Goal: Task Accomplishment & Management: Complete application form

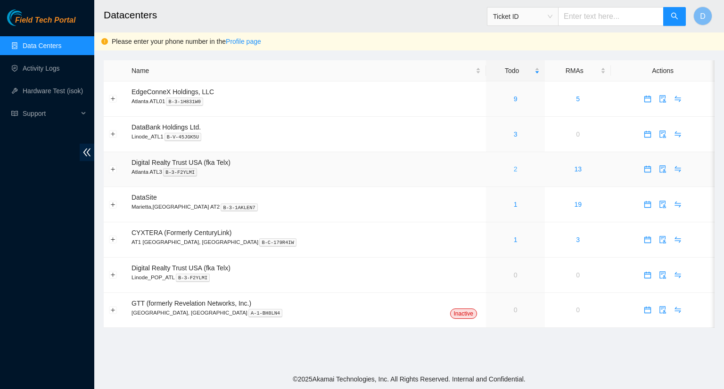
click at [514, 167] on link "2" at bounding box center [516, 169] width 4 height 8
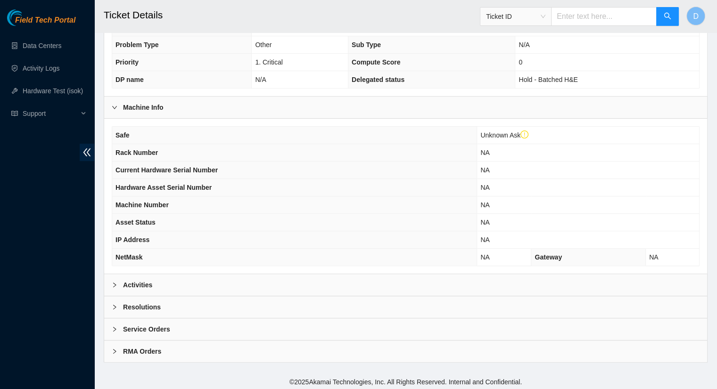
click at [133, 283] on b "Activities" at bounding box center [137, 285] width 29 height 10
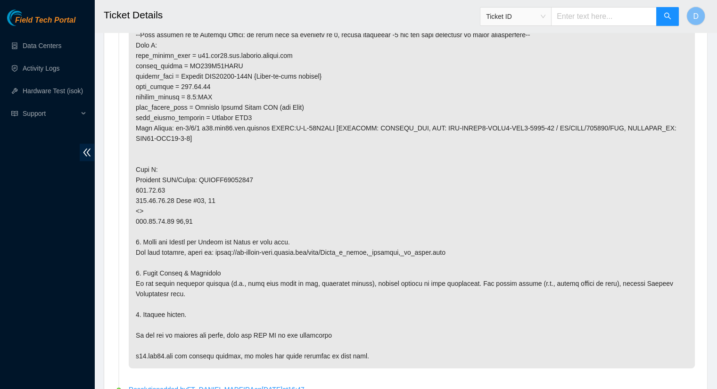
scroll to position [737, 0]
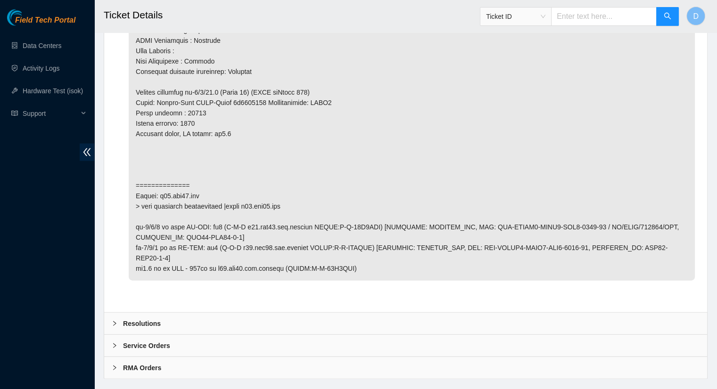
scroll to position [2055, 0]
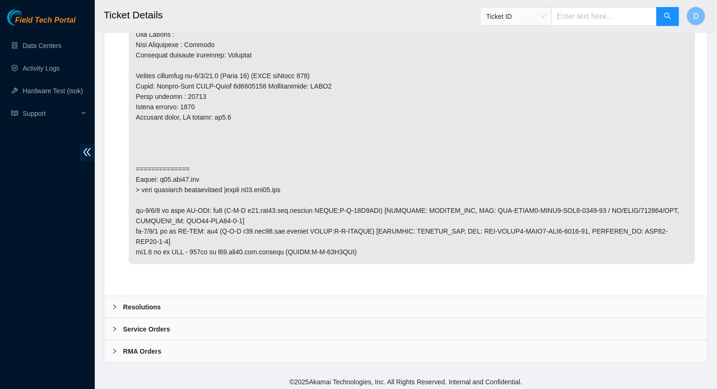
click at [163, 306] on div "Resolutions" at bounding box center [405, 307] width 603 height 22
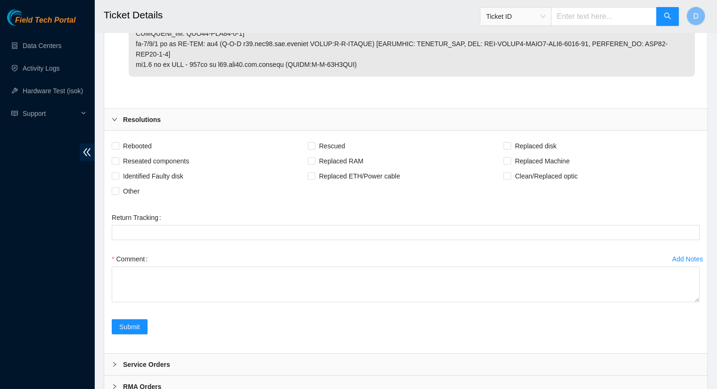
scroll to position [2243, 0]
click at [115, 160] on input "Reseated components" at bounding box center [115, 159] width 7 height 7
checkbox input "true"
click at [507, 172] on input "Clean/Replaced optic" at bounding box center [506, 175] width 7 height 7
checkbox input "true"
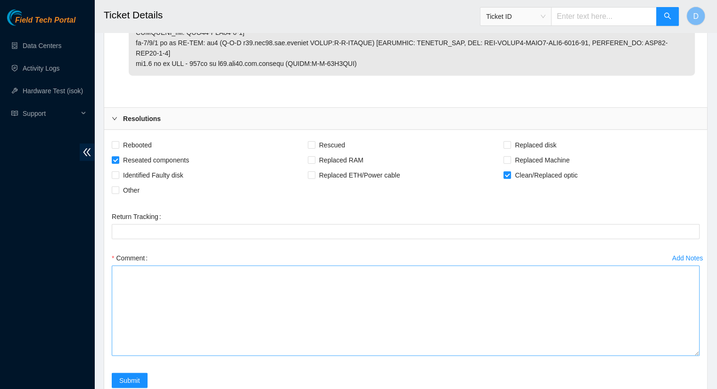
drag, startPoint x: 697, startPoint y: 296, endPoint x: 698, endPoint y: 349, distance: 53.3
click at [699, 351] on div "Add Notes Comment" at bounding box center [405, 312] width 595 height 123
click at [192, 285] on textarea "Comment" at bounding box center [406, 311] width 588 height 90
click at [115, 270] on textarea "- Cleaned and scoped both ends of fiber. - Cleaned and scoped patch panel ports…" at bounding box center [406, 311] width 588 height 90
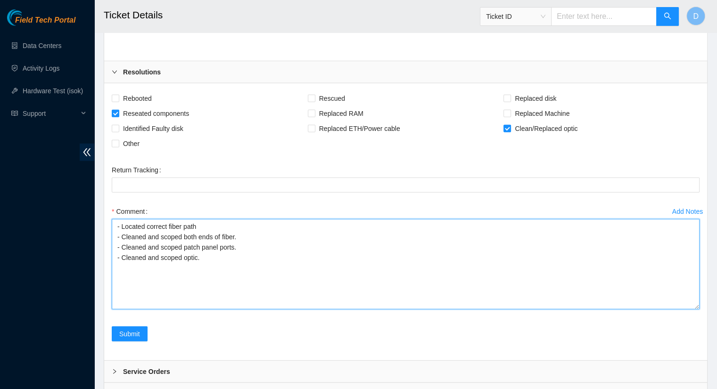
scroll to position [2290, 0]
click at [206, 227] on textarea "- Located correct fiber path - Cleaned and scoped both ends of fiber. - Cleaned…" at bounding box center [406, 264] width 588 height 90
click at [117, 233] on textarea "- Located correct fiber path and noticed the link light for r21.atl.icn et-0/0/…" at bounding box center [406, 264] width 588 height 90
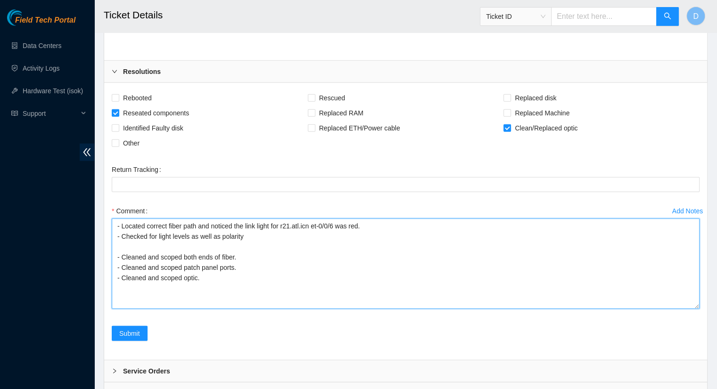
type textarea "- Located correct fiber path and noticed the link light for r21.atl.icn et-0/0/…"
click at [120, 242] on textarea "- Located correct fiber path and noticed the link light for r21.atl.icn et-0/0/…" at bounding box center [406, 264] width 588 height 90
click at [119, 246] on textarea "- Located correct fiber path and noticed the link light for r21.atl.icn et-0/0/…" at bounding box center [406, 264] width 588 height 90
click at [296, 247] on textarea "- Located correct fiber path and noticed the link light for r21.atl.icn et-0/0/…" at bounding box center [406, 264] width 588 height 90
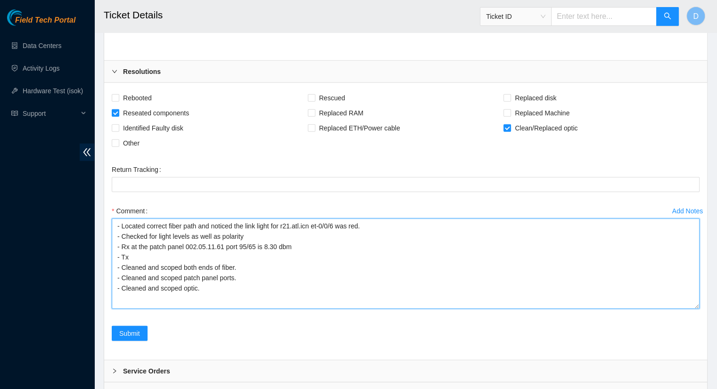
drag, startPoint x: 260, startPoint y: 245, endPoint x: 131, endPoint y: 247, distance: 128.7
click at [131, 247] on textarea "- Located correct fiber path and noticed the link light for r21.atl.icn et-0/0/…" at bounding box center [406, 264] width 588 height 90
click at [134, 255] on textarea "- Located correct fiber path and noticed the link light for r21.atl.icn et-0/0/…" at bounding box center [406, 264] width 588 height 90
paste textarea "at the patch panel 002.05.11.61 port 95/65 is"
click at [217, 292] on textarea "- Located correct fiber path and noticed the link light for r21.atl.icn et-0/0/…" at bounding box center [406, 264] width 588 height 90
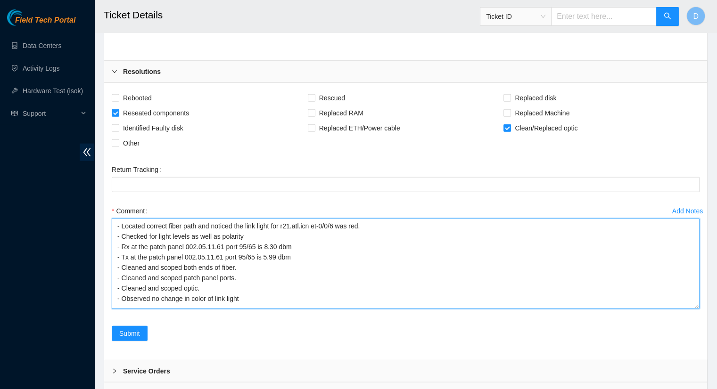
scroll to position [5, 0]
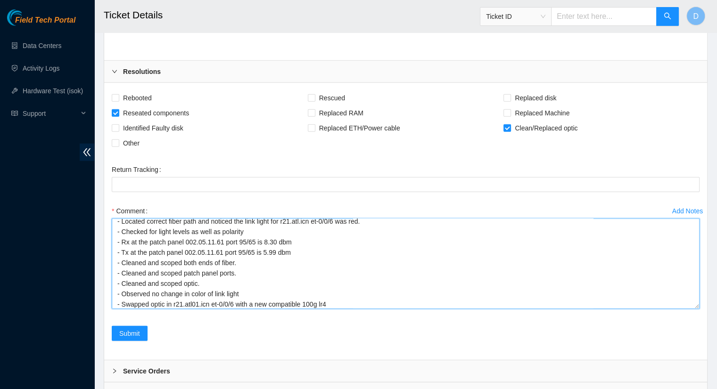
click at [342, 306] on textarea "- Located correct fiber path and noticed the link light for r21.atl.icn et-0/0/…" at bounding box center [406, 264] width 588 height 90
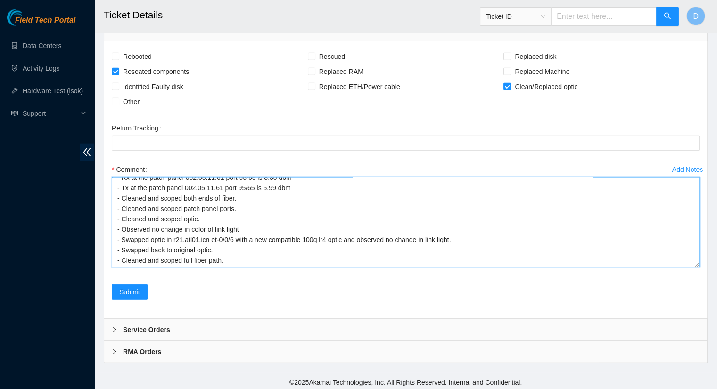
scroll to position [36, 0]
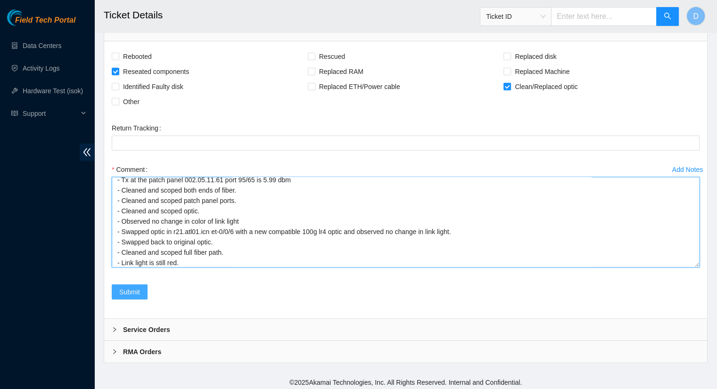
type textarea "- Located correct fiber path and noticed the link light for r21.atl.icn et-0/0/…"
click at [128, 287] on span "Submit" at bounding box center [129, 292] width 21 height 10
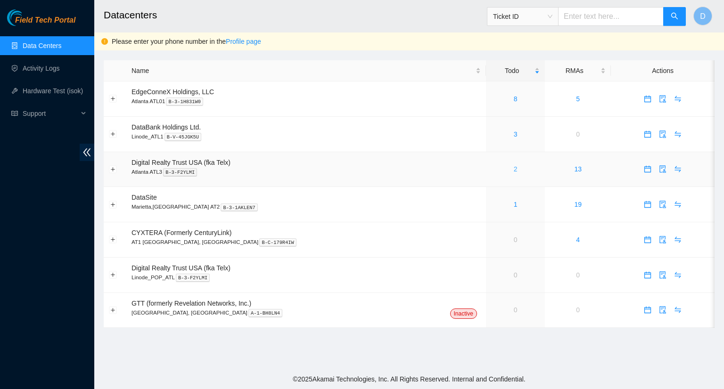
click at [514, 171] on link "2" at bounding box center [516, 169] width 4 height 8
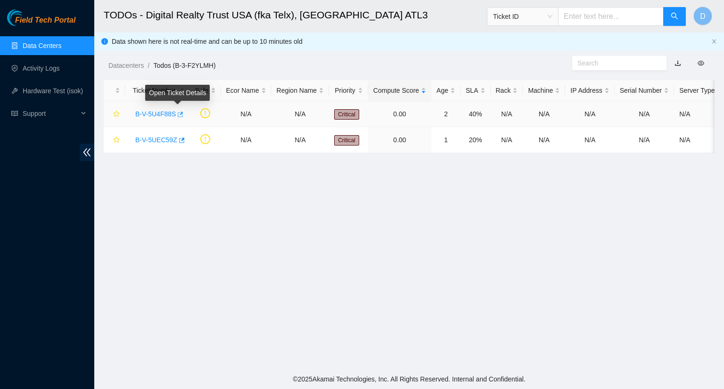
click at [179, 113] on icon "button" at bounding box center [179, 114] width 7 height 7
click at [47, 72] on link "Activity Logs" at bounding box center [41, 69] width 37 height 8
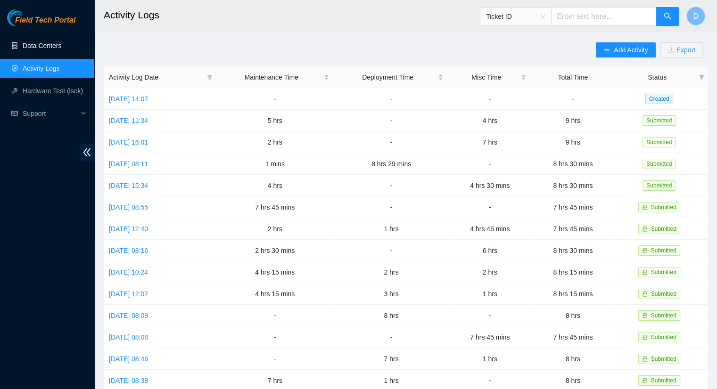
click at [49, 48] on link "Data Centers" at bounding box center [42, 46] width 39 height 8
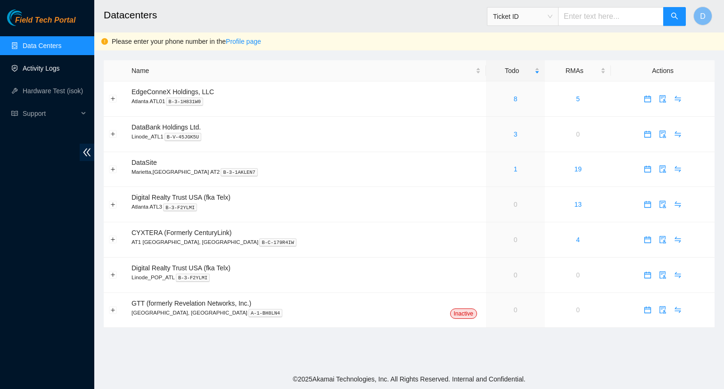
click at [49, 66] on link "Activity Logs" at bounding box center [41, 69] width 37 height 8
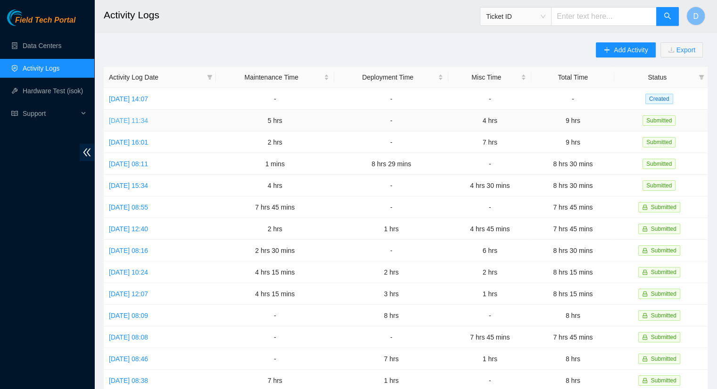
click at [148, 119] on link "Mon, 18 Aug 2025 11:34" at bounding box center [128, 121] width 39 height 8
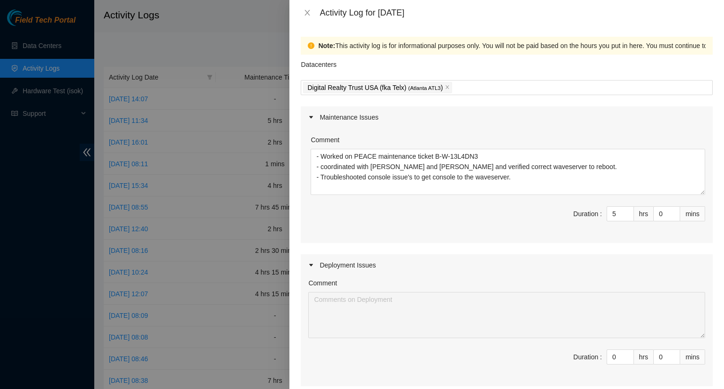
click at [40, 42] on div at bounding box center [362, 194] width 724 height 389
click at [308, 14] on icon "close" at bounding box center [307, 13] width 8 height 8
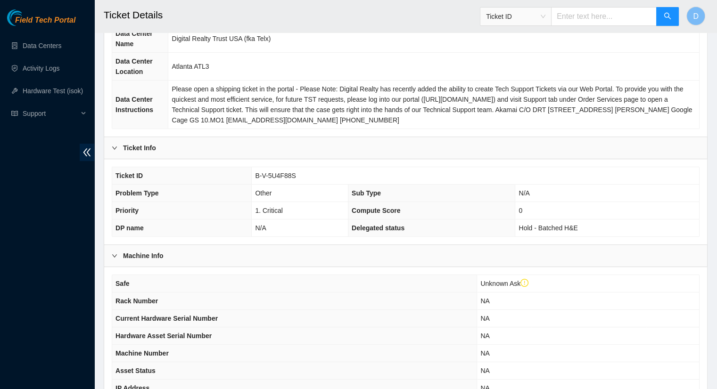
scroll to position [265, 0]
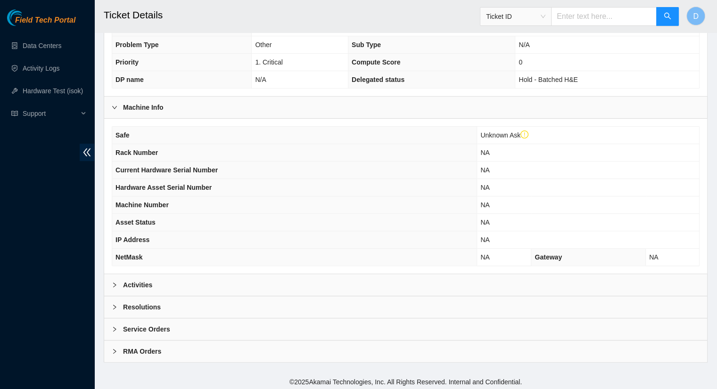
click at [153, 283] on div "Activities" at bounding box center [405, 285] width 603 height 22
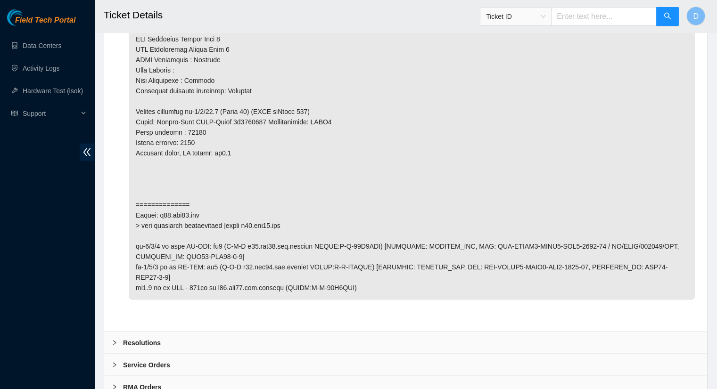
scroll to position [2055, 0]
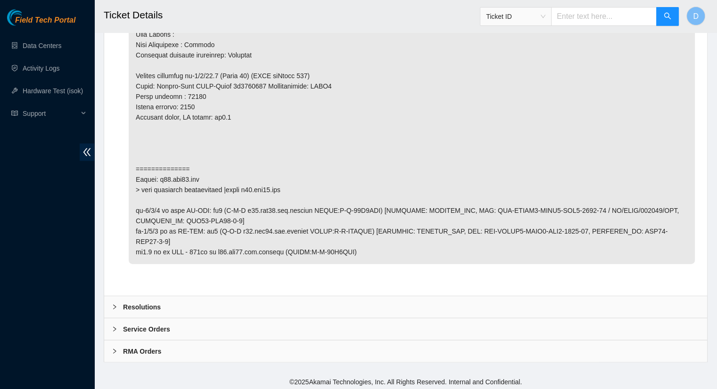
click at [131, 306] on b "Resolutions" at bounding box center [142, 307] width 38 height 10
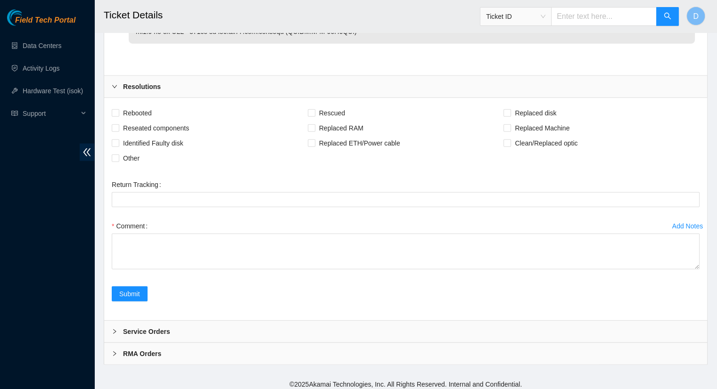
scroll to position [2277, 0]
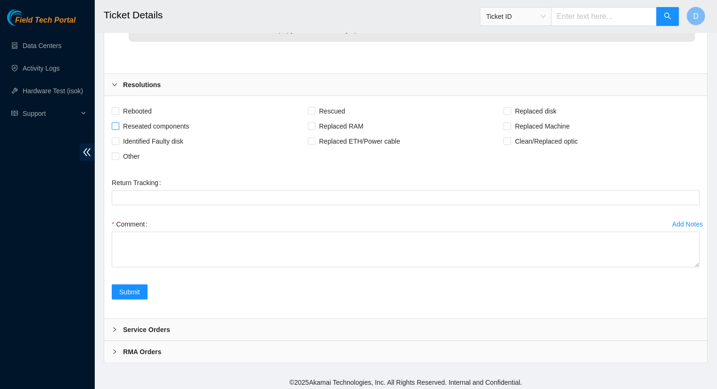
click at [114, 123] on input "Reseated components" at bounding box center [115, 126] width 7 height 7
checkbox input "true"
click at [509, 142] on label "Clean/Replaced optic" at bounding box center [542, 141] width 78 height 15
click at [509, 142] on input "Clean/Replaced optic" at bounding box center [506, 141] width 7 height 7
checkbox input "true"
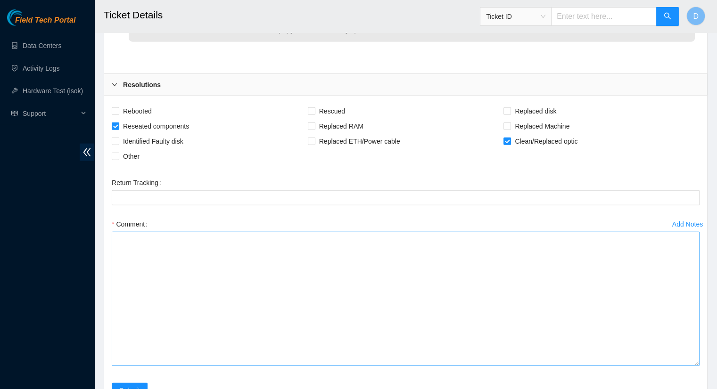
drag, startPoint x: 695, startPoint y: 262, endPoint x: 696, endPoint y: 370, distance: 107.9
click at [696, 366] on textarea "Comment" at bounding box center [406, 299] width 588 height 134
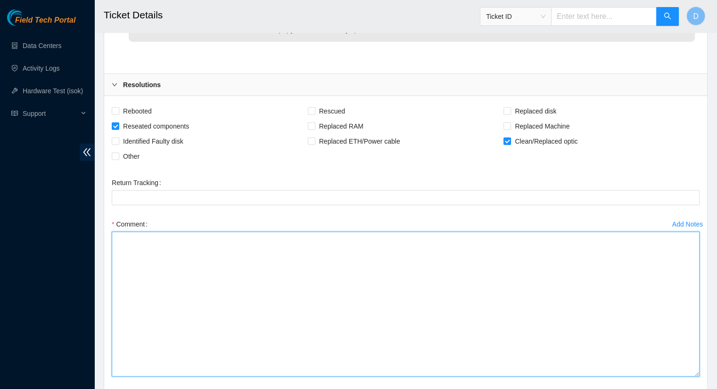
click at [136, 250] on textarea "Comment" at bounding box center [406, 304] width 588 height 145
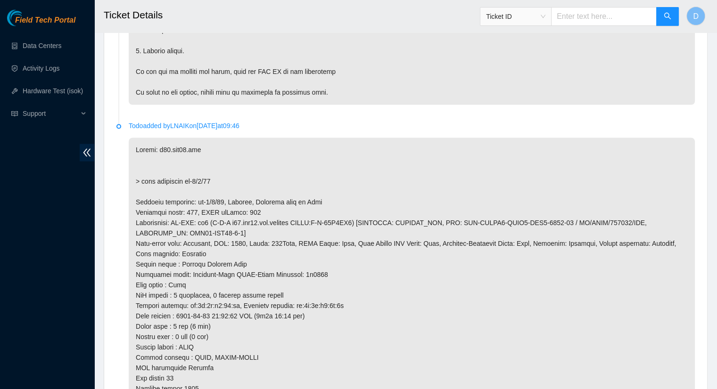
scroll to position [2328, 0]
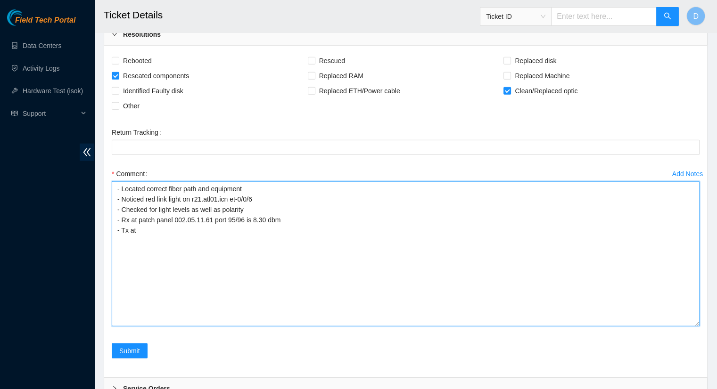
drag, startPoint x: 249, startPoint y: 218, endPoint x: 139, endPoint y: 217, distance: 109.8
click at [139, 217] on textarea "- Located correct fiber path and equipment - Noticed red link light on r21.atl0…" at bounding box center [406, 253] width 588 height 145
click at [149, 231] on textarea "- Located correct fiber path and equipment - Noticed red link light on r21.atl0…" at bounding box center [406, 253] width 588 height 145
paste textarea "patch panel 002.05.11.61 port 95/96 is"
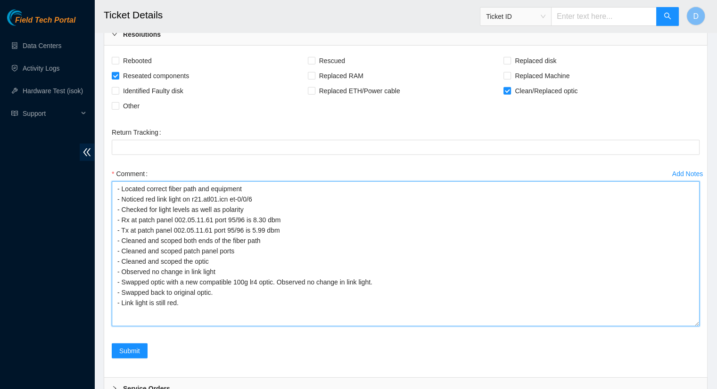
drag, startPoint x: 188, startPoint y: 300, endPoint x: 50, endPoint y: 132, distance: 216.9
click at [318, 211] on textarea "- Located correct fiber path and equipment - Noticed red link light on r21.atl0…" at bounding box center [406, 253] width 588 height 145
type textarea "- Located correct fiber path and equipment - Noticed red link light on r21.atl0…"
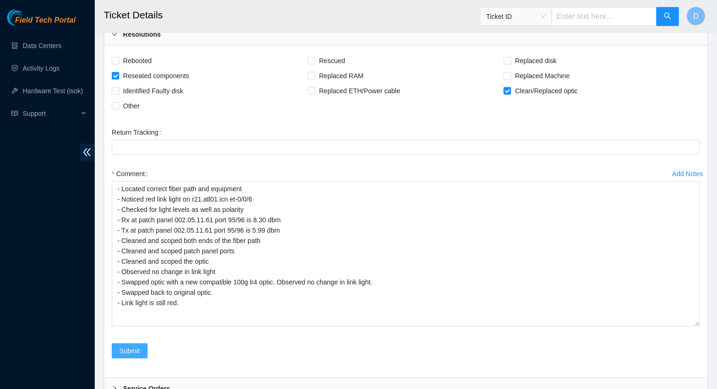
click at [127, 346] on span "Submit" at bounding box center [129, 351] width 21 height 10
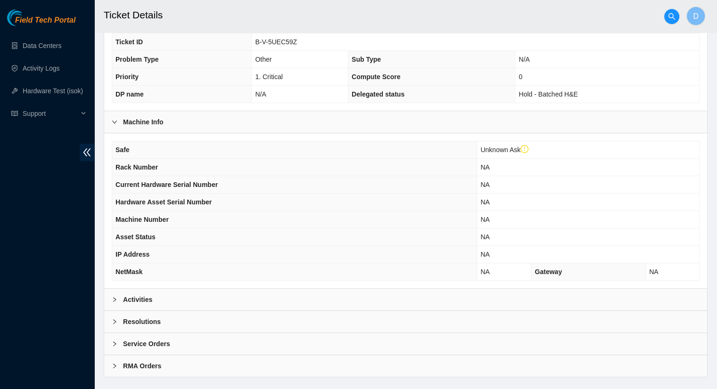
scroll to position [265, 0]
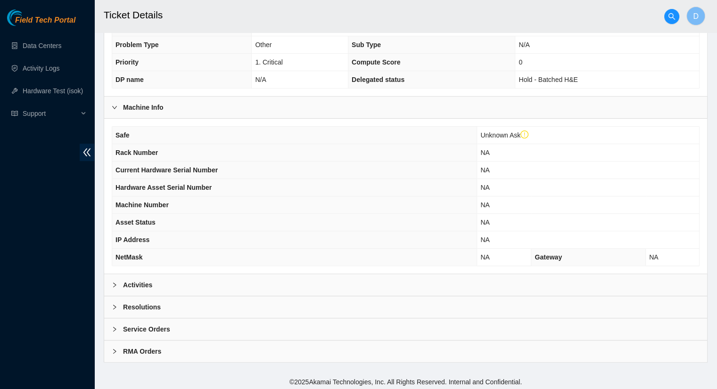
click at [158, 287] on div "Activities" at bounding box center [405, 285] width 603 height 22
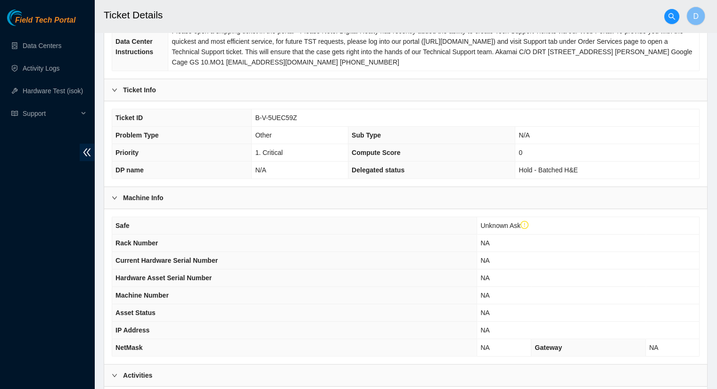
scroll to position [171, 0]
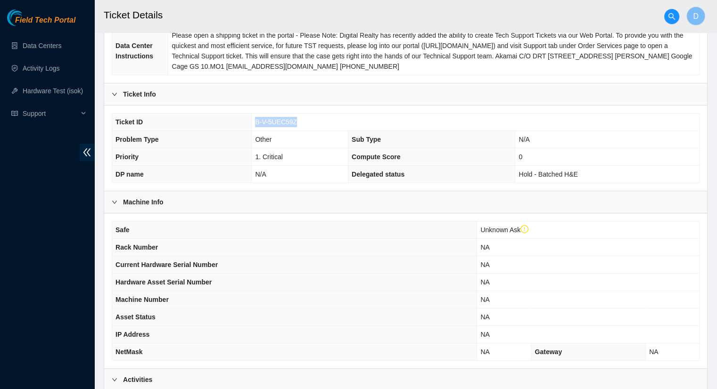
drag, startPoint x: 298, startPoint y: 121, endPoint x: 254, endPoint y: 125, distance: 43.5
click at [254, 125] on td "B-V-5UEC59Z" at bounding box center [475, 122] width 447 height 17
copy span "B-V-5UEC59Z"
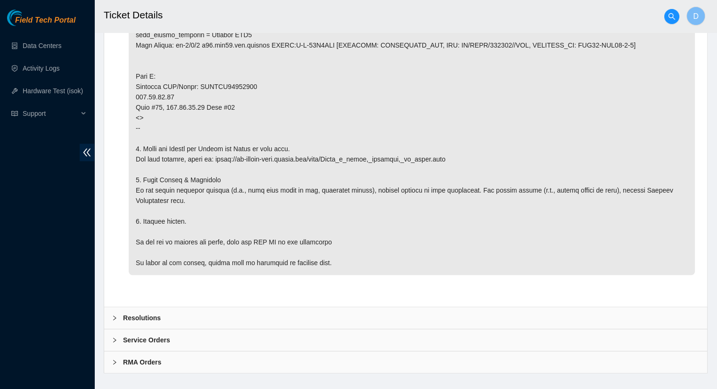
scroll to position [783, 0]
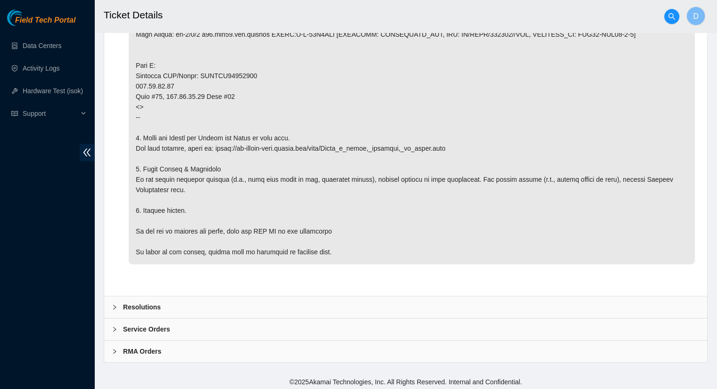
click at [113, 310] on div "Resolutions" at bounding box center [405, 307] width 603 height 22
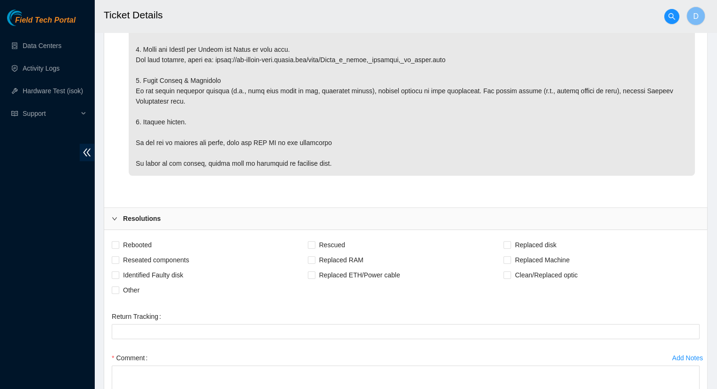
scroll to position [878, 0]
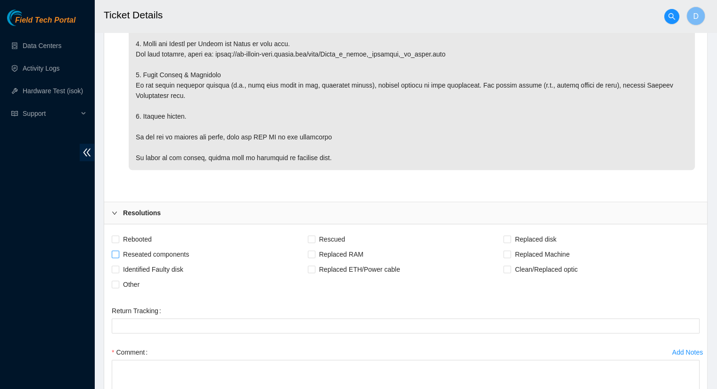
click at [115, 257] on label "Reseated components" at bounding box center [152, 254] width 81 height 15
click at [115, 257] on input "Reseated components" at bounding box center [115, 254] width 7 height 7
checkbox input "true"
click at [506, 266] on input "Clean/Replaced optic" at bounding box center [506, 269] width 7 height 7
checkbox input "true"
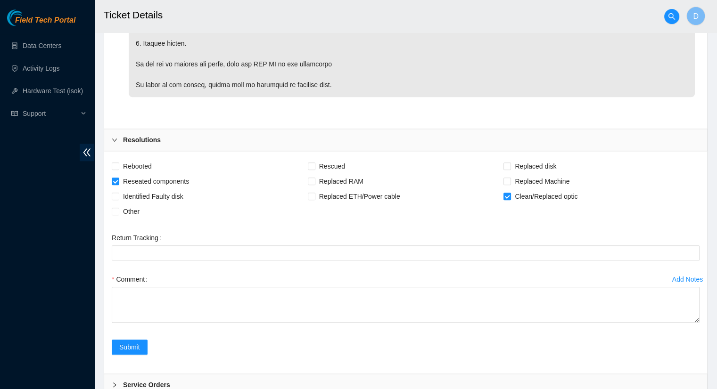
scroll to position [1006, 0]
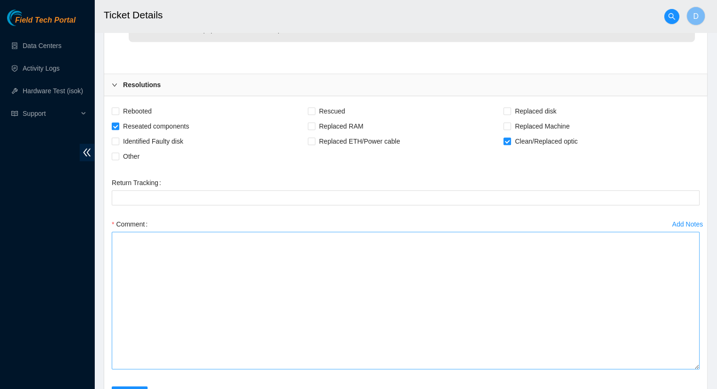
drag, startPoint x: 694, startPoint y: 262, endPoint x: 688, endPoint y: 361, distance: 99.2
click at [688, 361] on textarea "Comment" at bounding box center [406, 301] width 588 height 138
click at [162, 266] on textarea "Comment" at bounding box center [406, 299] width 588 height 135
paste textarea "B-V-5UEC59Z"
type textarea "B"
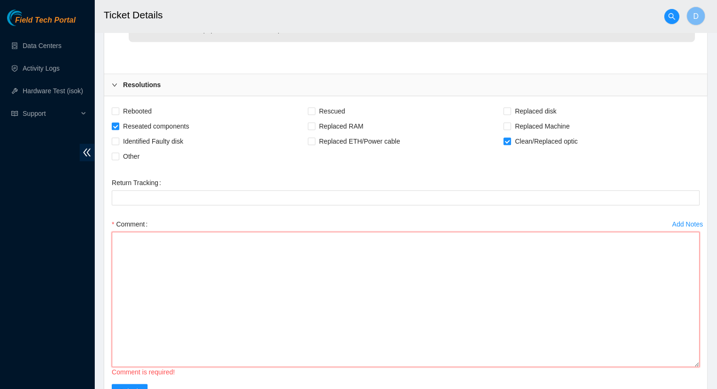
drag, startPoint x: 336, startPoint y: 356, endPoint x: 326, endPoint y: 348, distance: 12.4
click at [333, 353] on textarea "Comment" at bounding box center [406, 299] width 588 height 135
paste textarea "B-V-5UEC59Z"
type textarea "B-V-5UEC59Z"
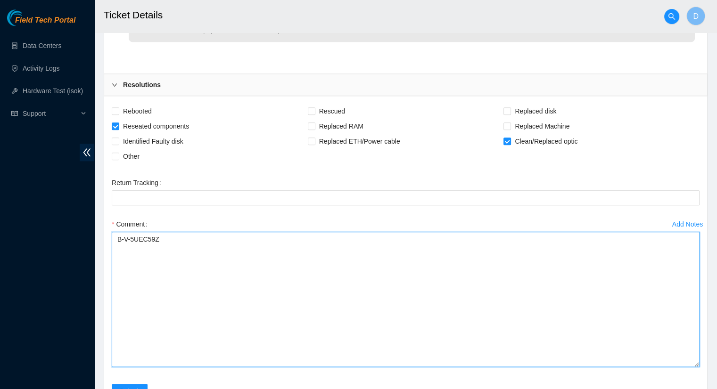
drag, startPoint x: 152, startPoint y: 237, endPoint x: 77, endPoint y: 242, distance: 75.1
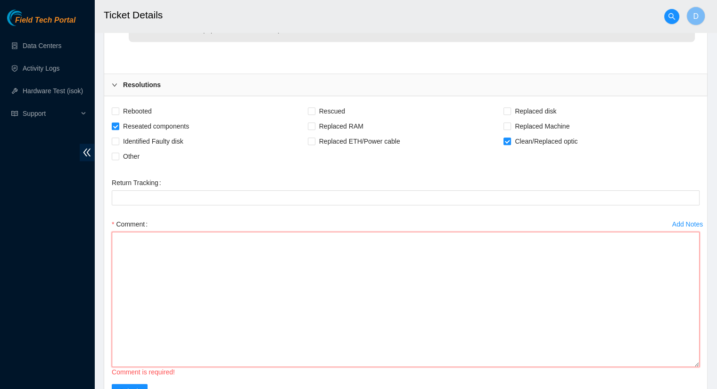
paste textarea "B-V-5UEC59Z"
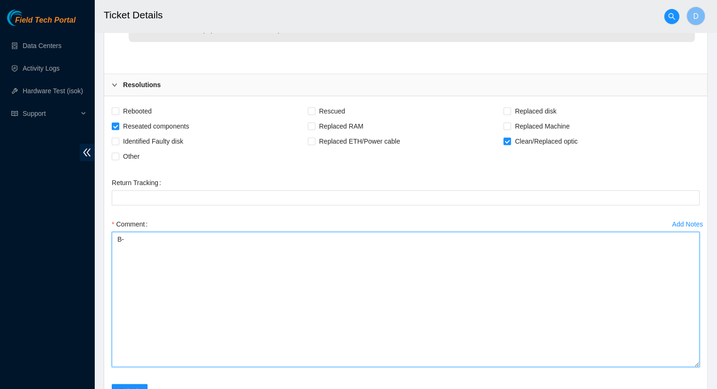
type textarea "B"
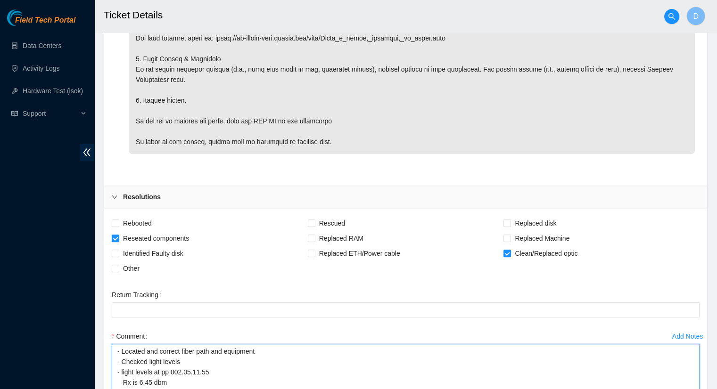
scroll to position [959, 0]
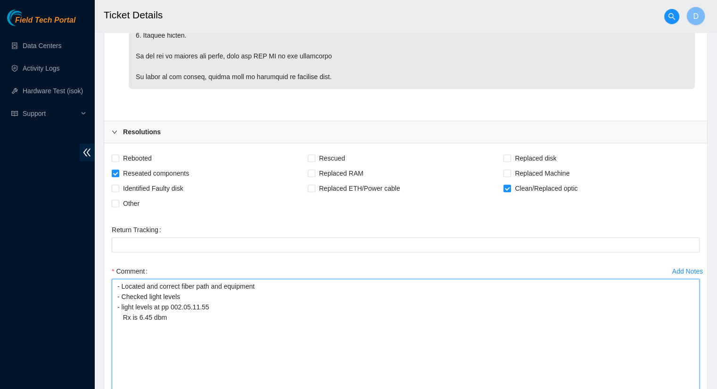
drag, startPoint x: 172, startPoint y: 321, endPoint x: 114, endPoint y: 298, distance: 62.2
click at [114, 298] on textarea "- Located and correct fiber path and equipment - Checked light levels - light l…" at bounding box center [406, 346] width 588 height 135
click at [216, 304] on textarea "- Located and correct fiber path and equipment - Cleaned and scoped both fiber …" at bounding box center [406, 346] width 588 height 135
click at [334, 304] on textarea "- Located and correct fiber path and equipment - Cleaned and scoped both fiber …" at bounding box center [406, 346] width 588 height 135
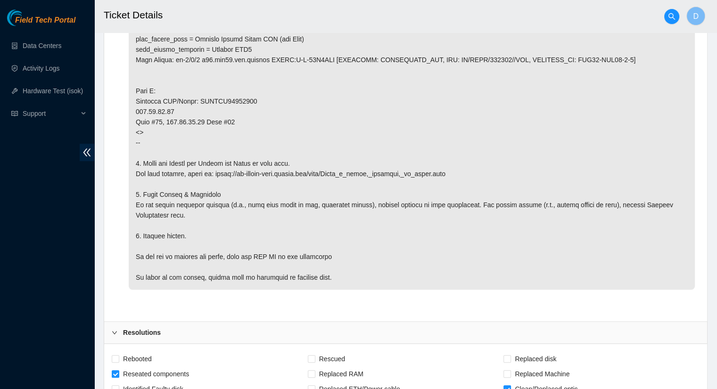
scroll to position [723, 0]
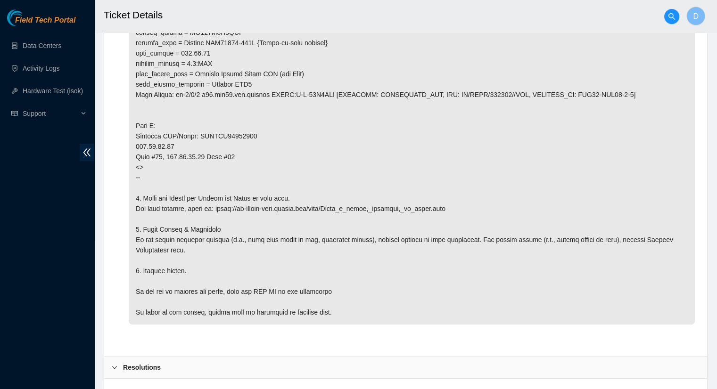
type textarea "- Located and correct fiber path and equipment - Cleaned and scoped both fiber …"
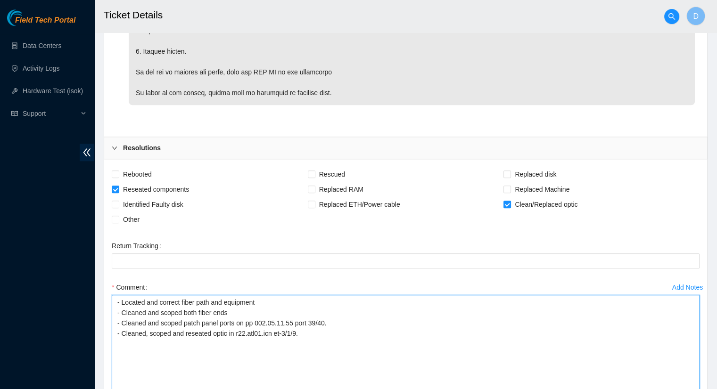
scroll to position [959, 0]
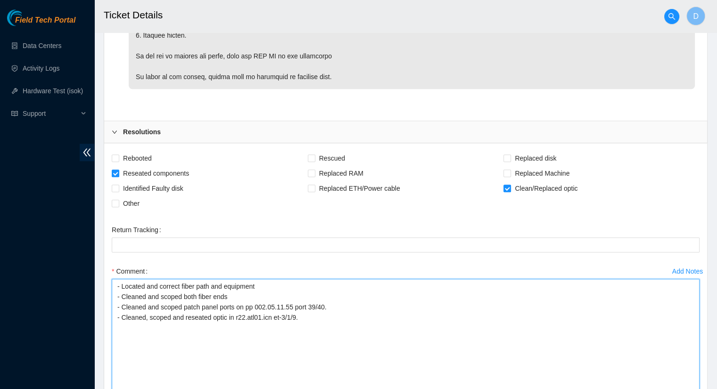
drag, startPoint x: 293, startPoint y: 318, endPoint x: 96, endPoint y: 270, distance: 202.2
click at [369, 328] on textarea "- Located and correct fiber path and equipment - Cleaned and scoped both fiber …" at bounding box center [406, 346] width 588 height 135
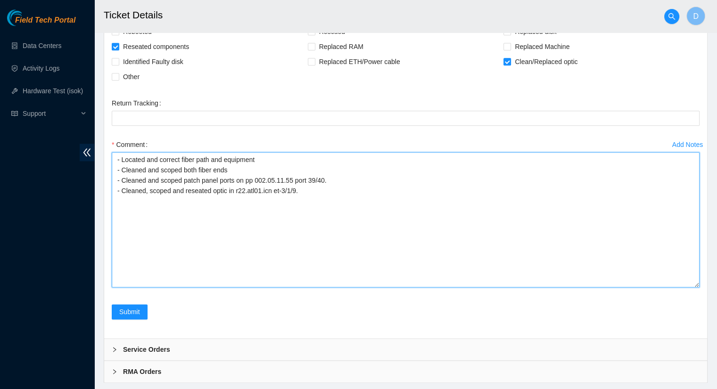
scroll to position [1105, 0]
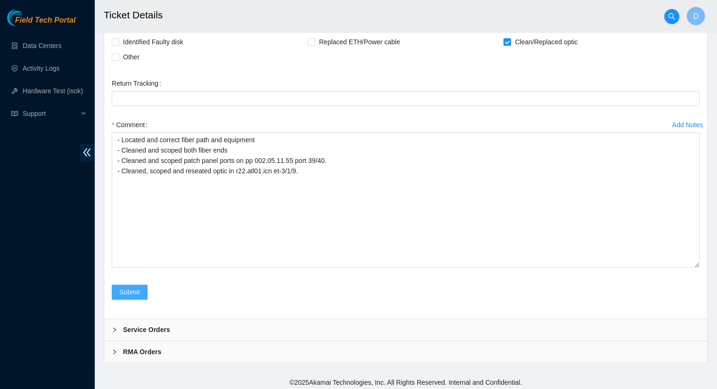
click at [132, 289] on span "Submit" at bounding box center [129, 292] width 21 height 10
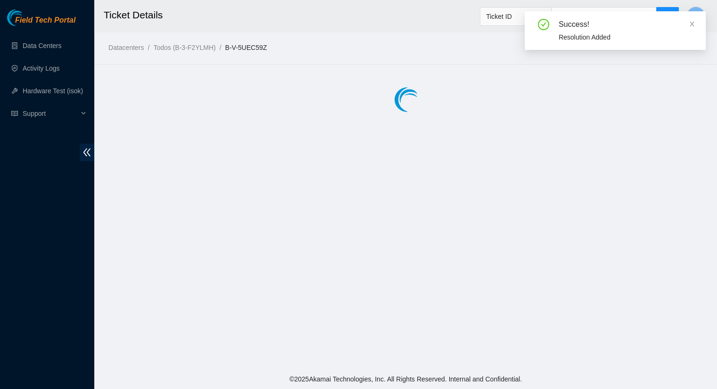
scroll to position [0, 0]
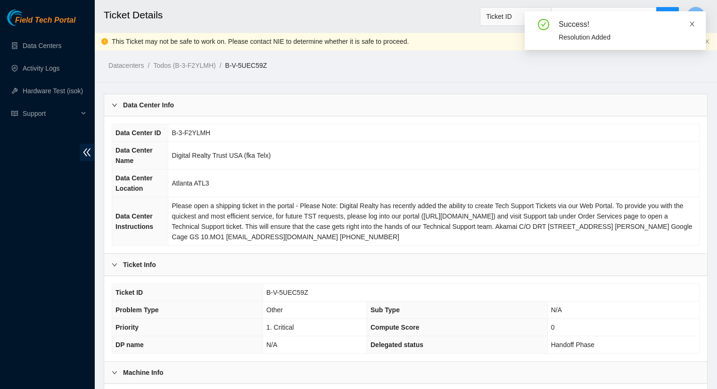
click at [690, 21] on icon "close" at bounding box center [692, 24] width 7 height 7
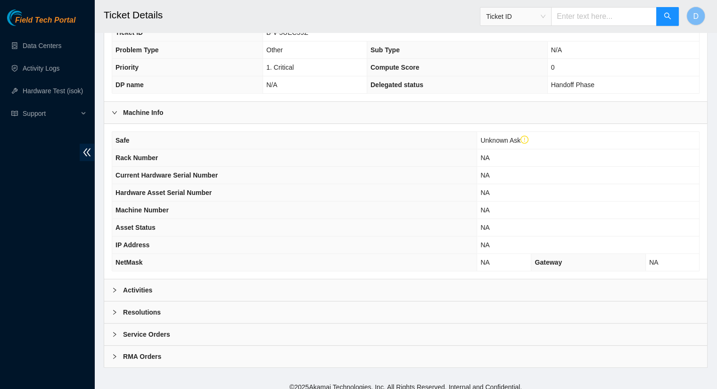
scroll to position [265, 0]
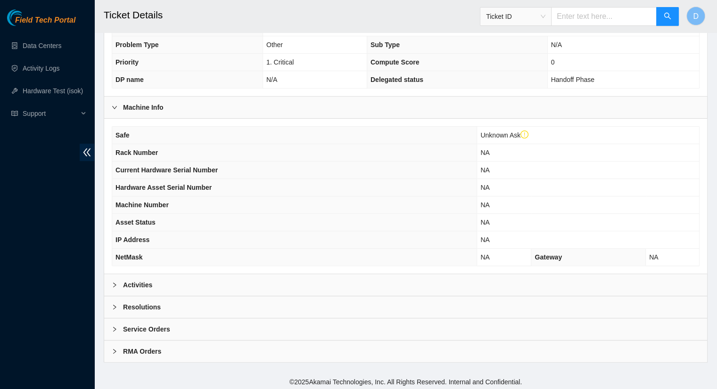
click at [132, 281] on b "Activities" at bounding box center [137, 285] width 29 height 10
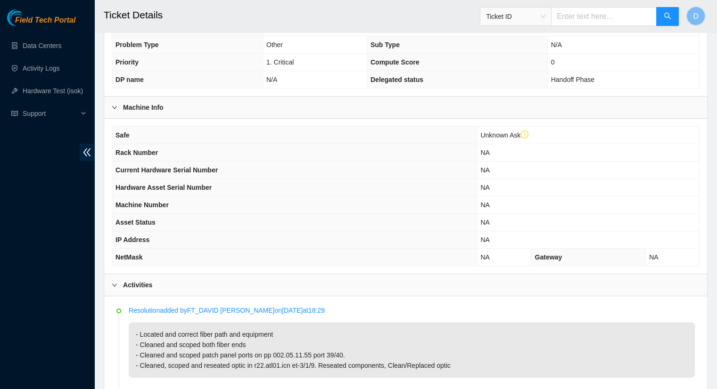
click at [113, 284] on icon "right" at bounding box center [115, 285] width 6 height 6
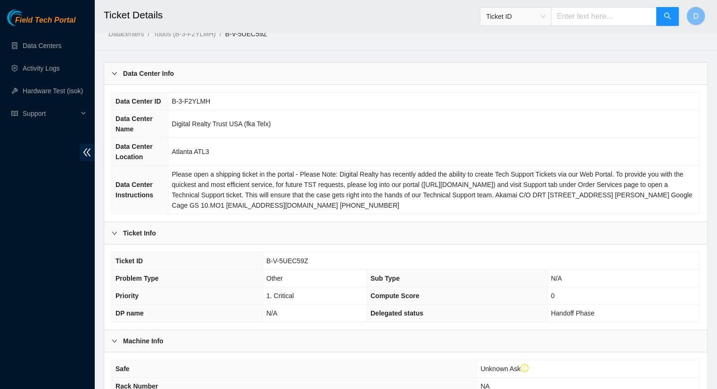
scroll to position [0, 0]
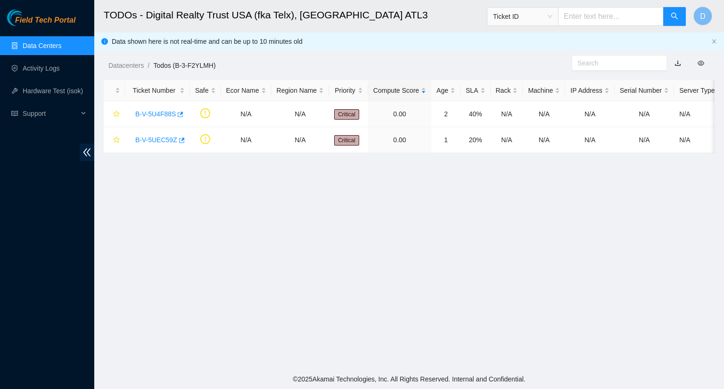
click at [37, 49] on link "Data Centers" at bounding box center [42, 46] width 39 height 8
